Goal: Ask a question: Seek information or help from site administrators or community

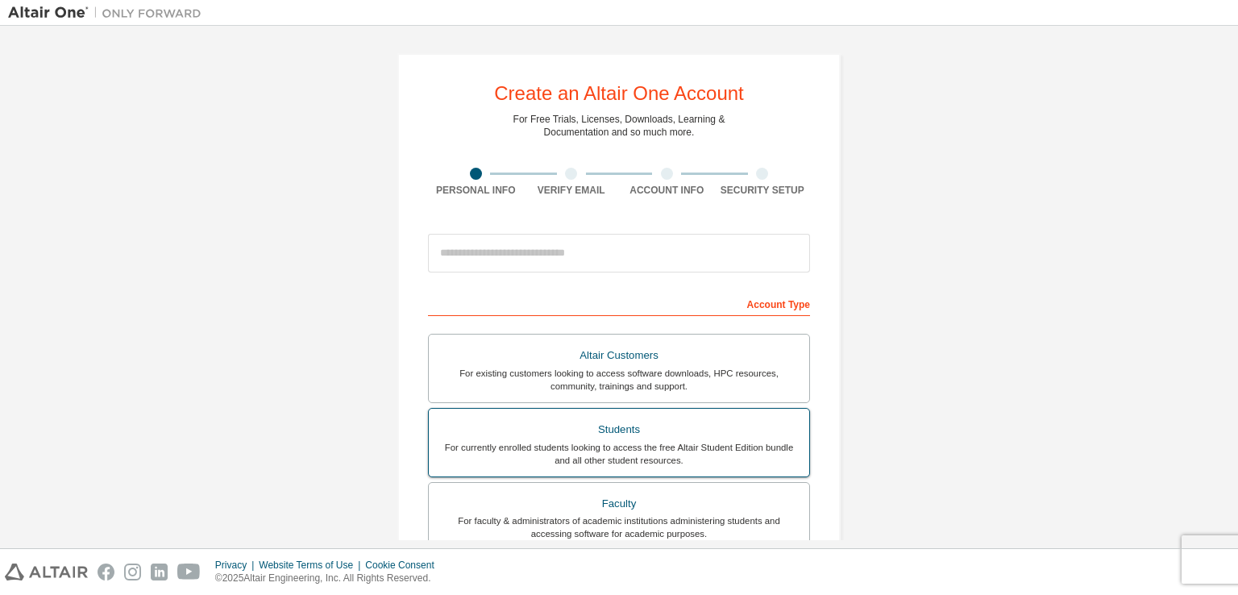
click at [706, 452] on div "For currently enrolled students looking to access the free Altair Student Editi…" at bounding box center [618, 454] width 361 height 26
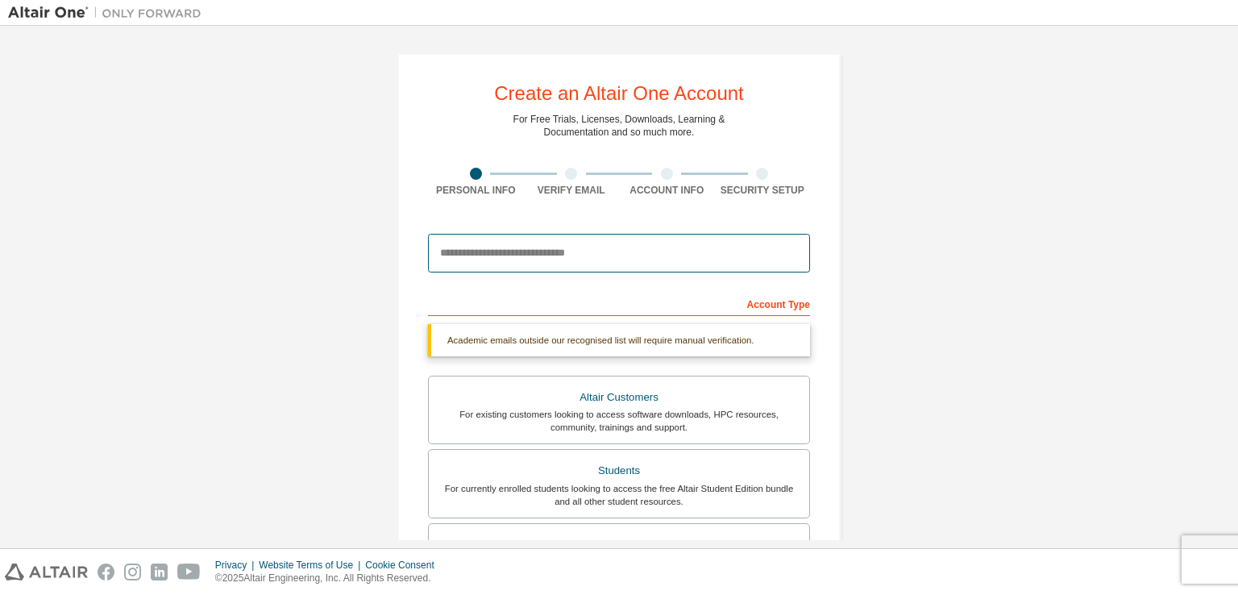
click at [602, 254] on input "email" at bounding box center [619, 253] width 382 height 39
type input "**********"
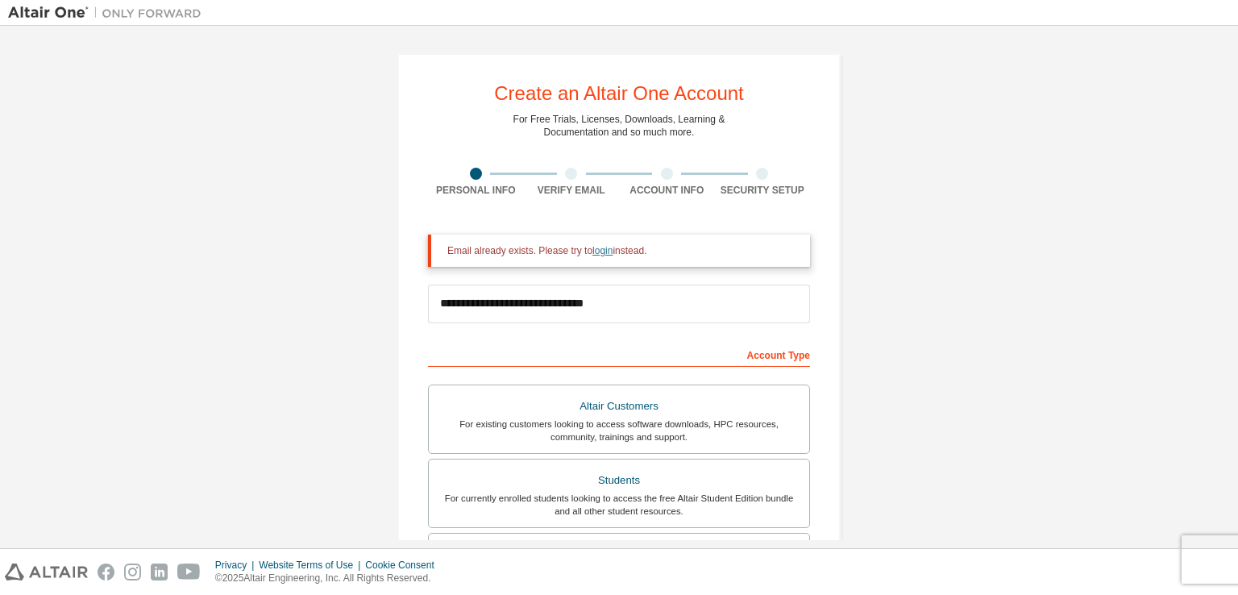
click at [596, 248] on link "login" at bounding box center [602, 250] width 20 height 11
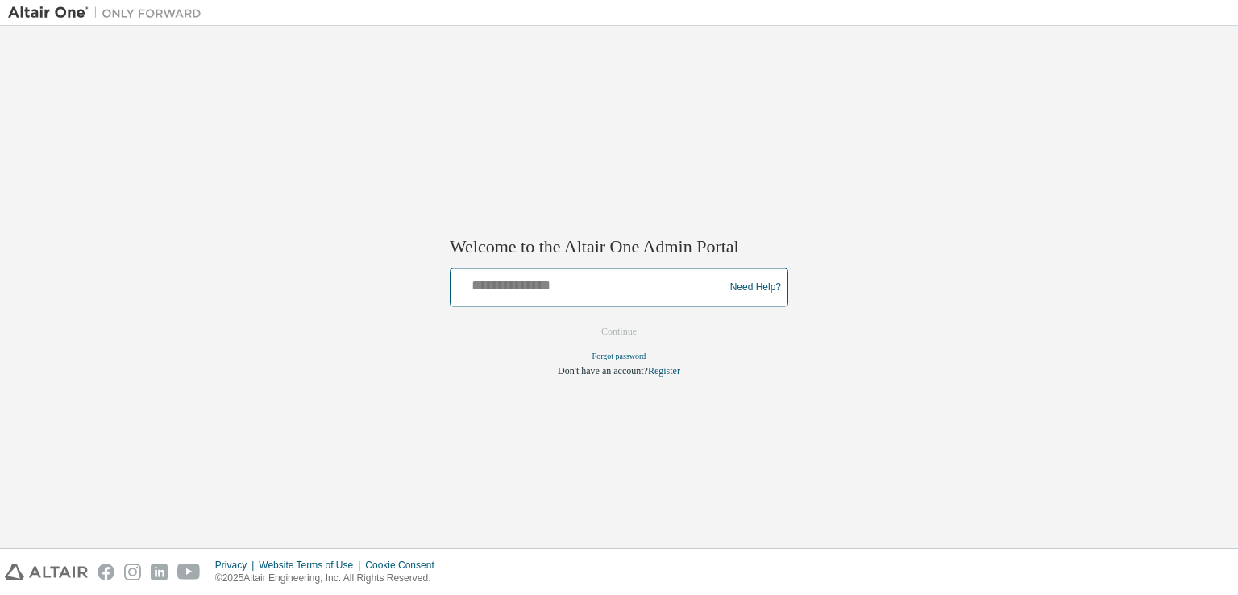
click at [572, 292] on input "text" at bounding box center [589, 283] width 265 height 23
type input "**********"
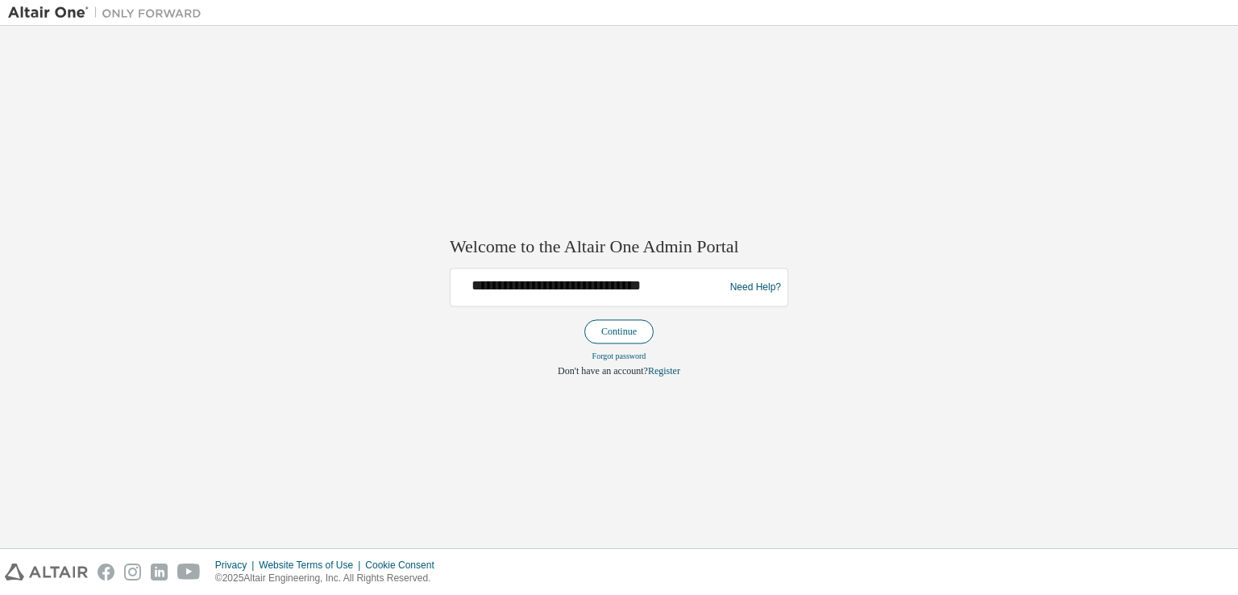
click at [601, 330] on button "Continue" at bounding box center [618, 332] width 69 height 24
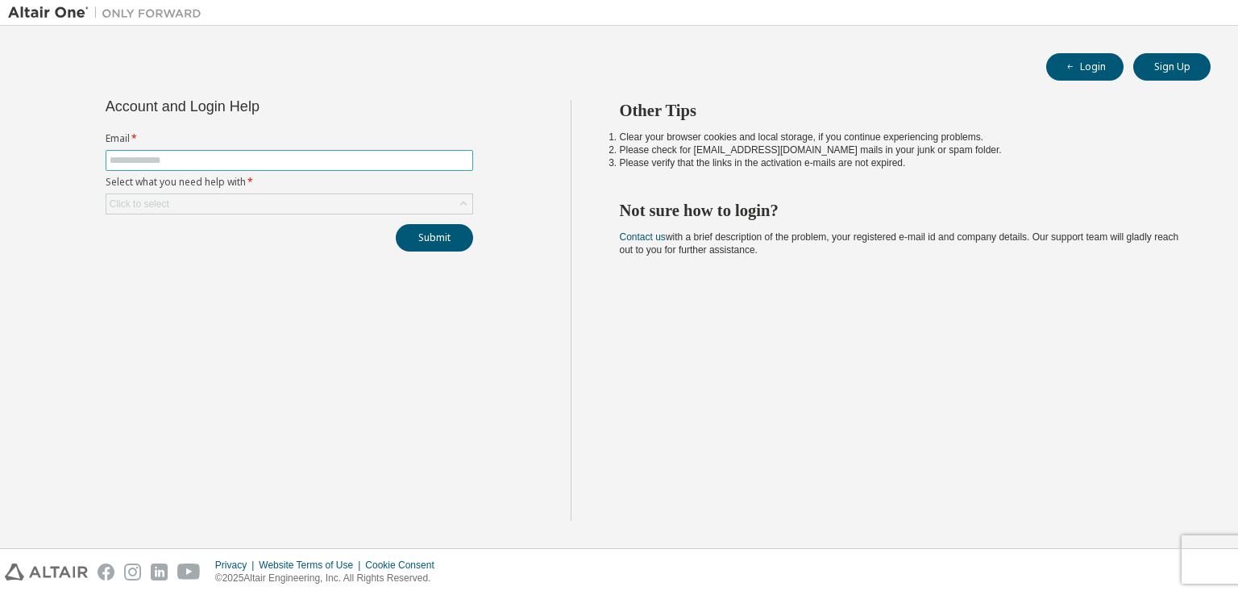
click at [234, 159] on input "text" at bounding box center [289, 160] width 359 height 13
type input "**********"
click at [243, 201] on div "Click to select" at bounding box center [289, 203] width 366 height 19
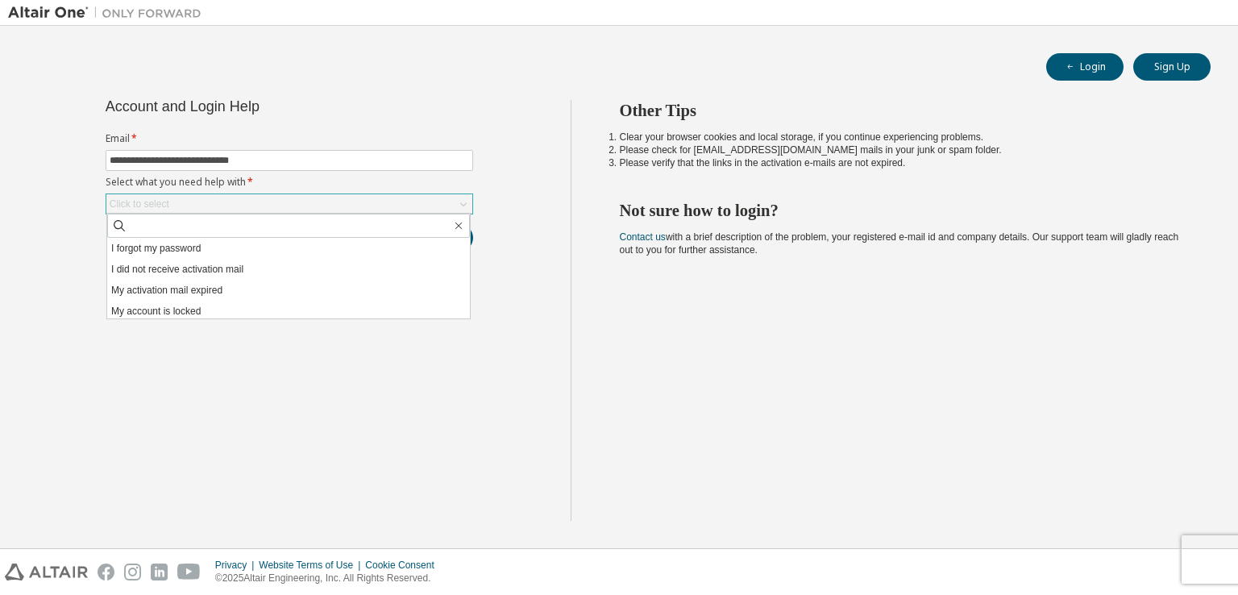
scroll to position [45, 0]
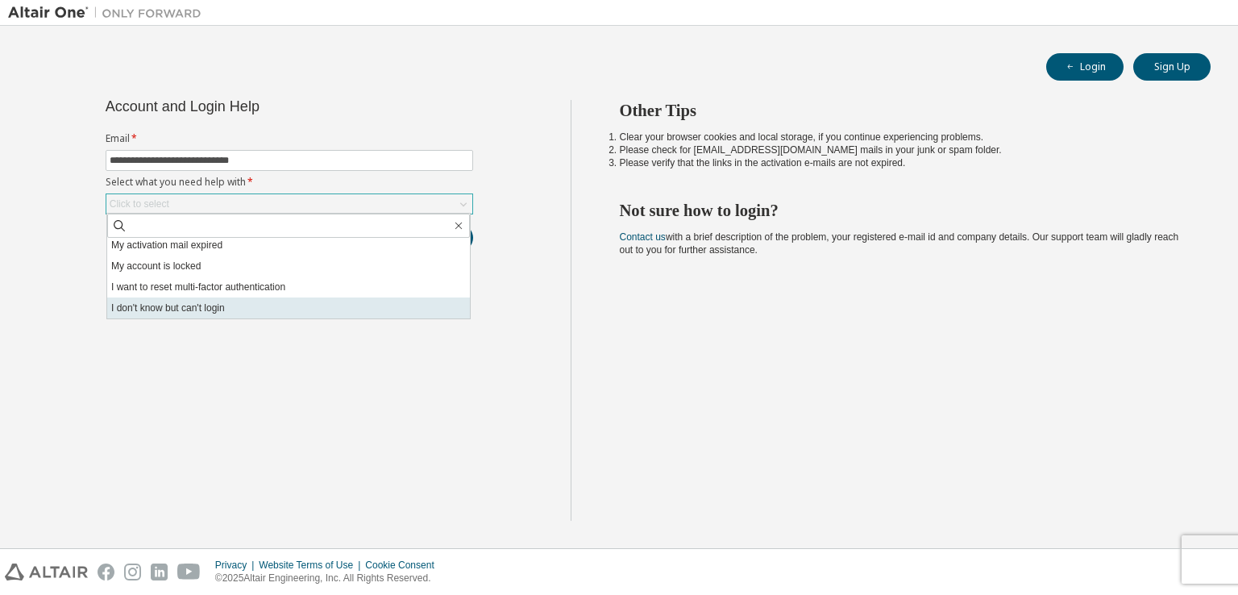
click at [229, 304] on li "I don't know but can't login" at bounding box center [288, 307] width 363 height 21
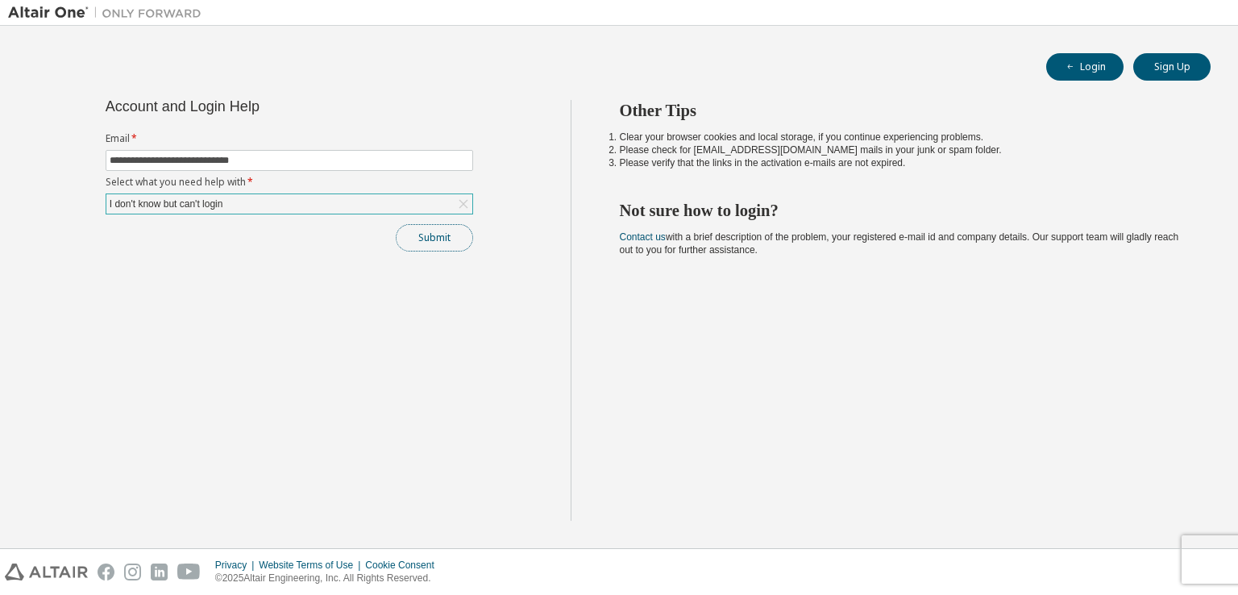
click at [448, 231] on button "Submit" at bounding box center [434, 237] width 77 height 27
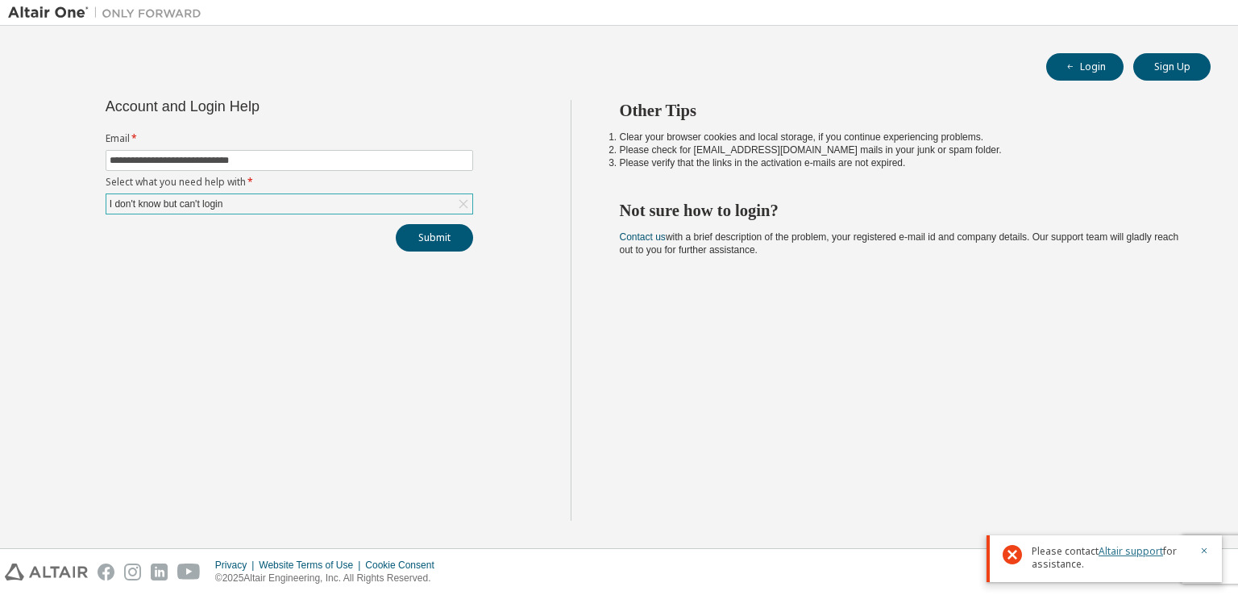
click at [1127, 552] on link "Altair support" at bounding box center [1130, 551] width 64 height 14
click at [1133, 546] on link "Altair support" at bounding box center [1130, 551] width 64 height 14
click at [461, 201] on icon at bounding box center [463, 204] width 9 height 9
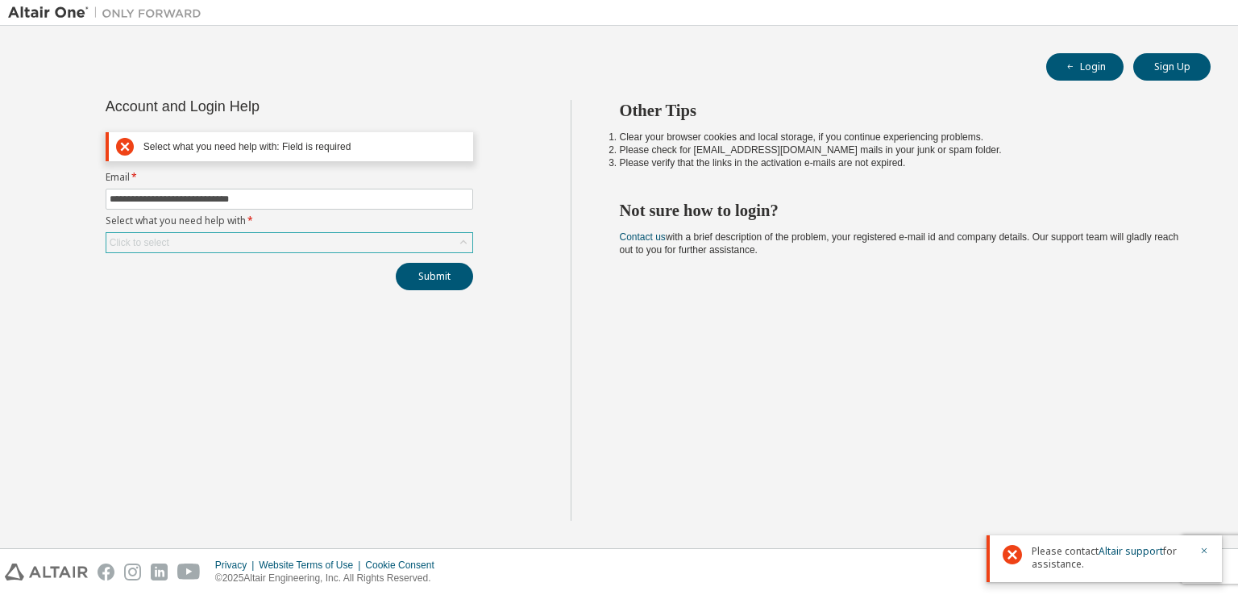
click at [178, 242] on div "Click to select" at bounding box center [289, 242] width 366 height 19
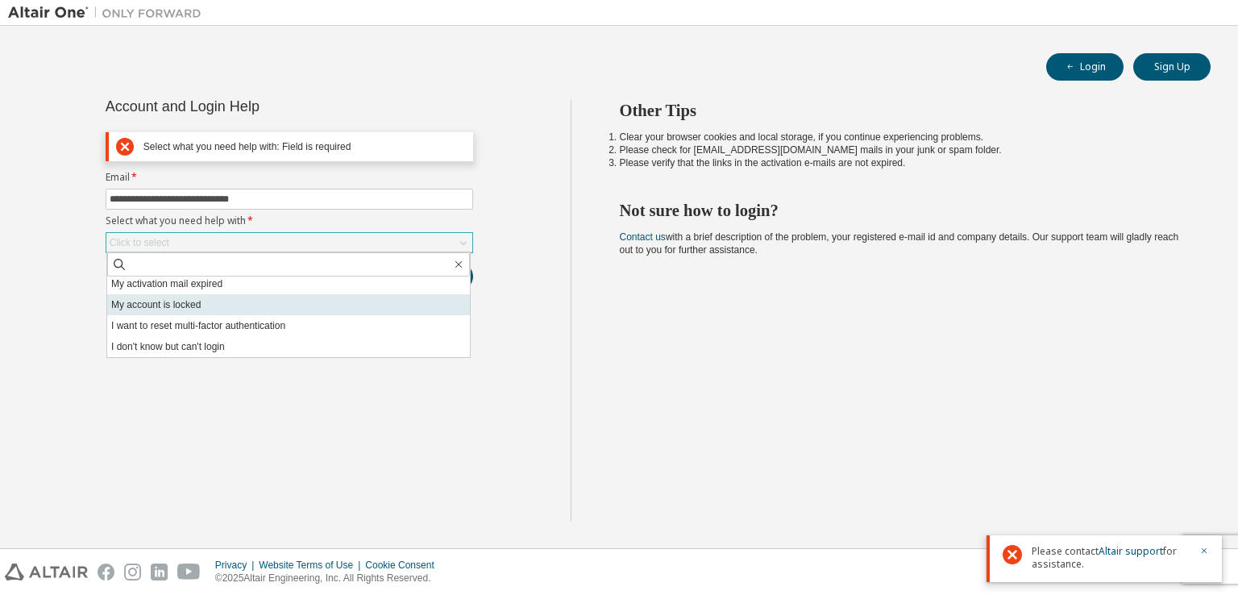
click at [176, 307] on li "My account is locked" at bounding box center [288, 304] width 363 height 21
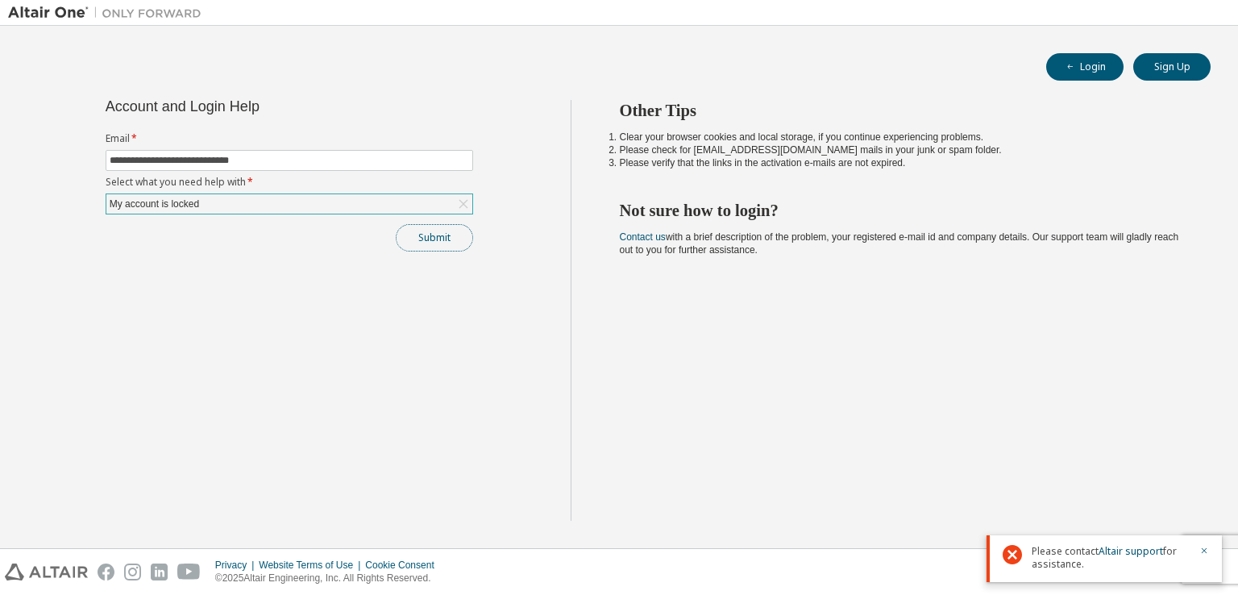
click at [438, 235] on button "Submit" at bounding box center [434, 237] width 77 height 27
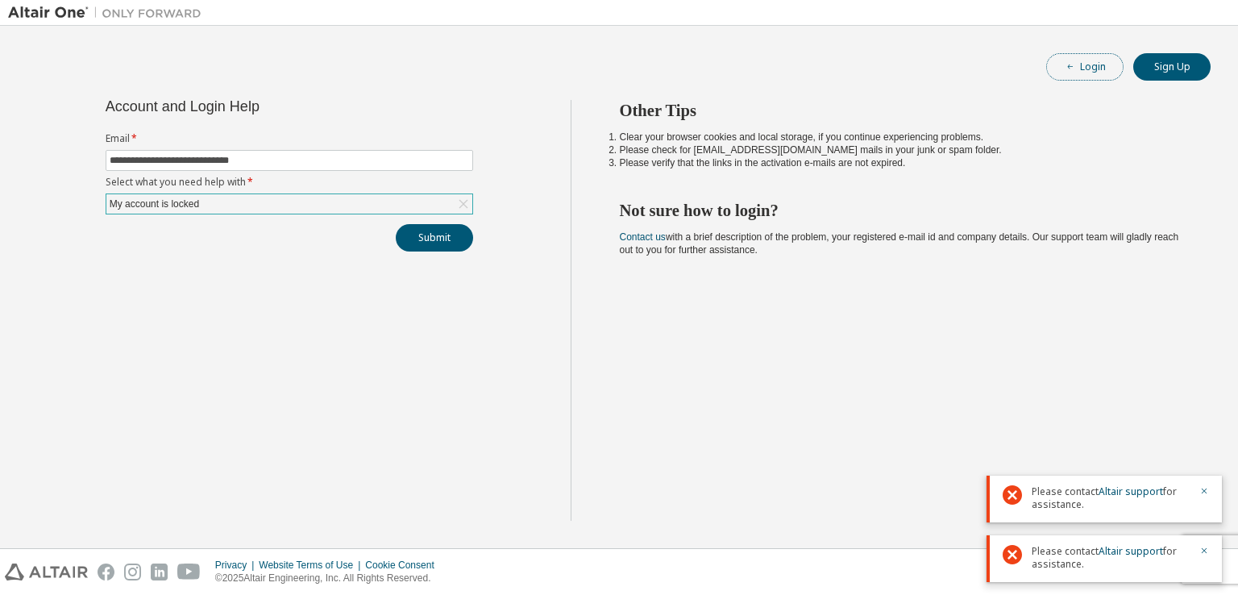
click at [1090, 60] on button "Login" at bounding box center [1084, 66] width 77 height 27
